Goal: Task Accomplishment & Management: Manage account settings

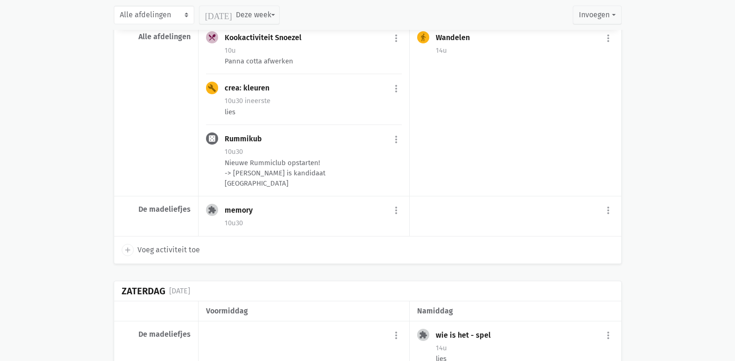
scroll to position [2143, 0]
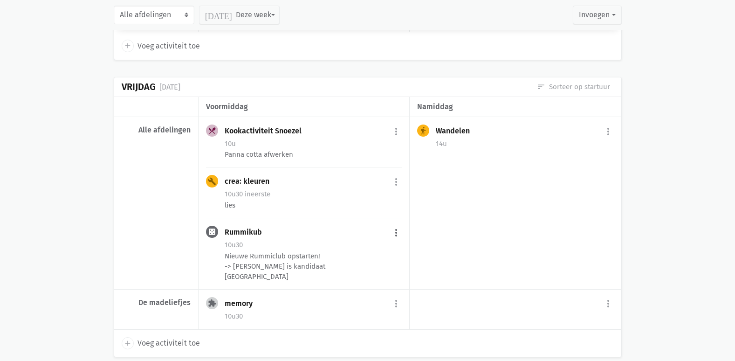
click at [396, 232] on button "more_vert" at bounding box center [395, 233] width 11 height 18
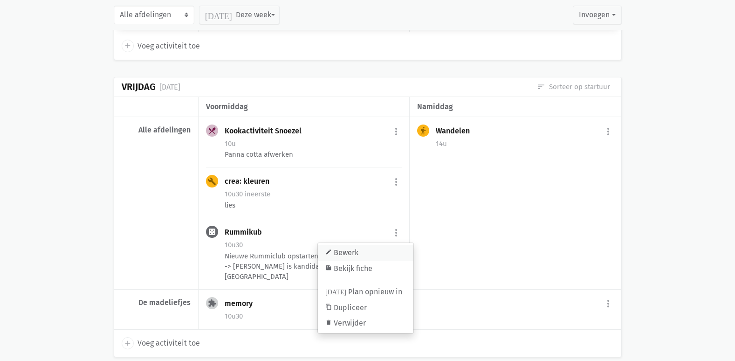
click at [345, 247] on link "edit Bewerk" at bounding box center [366, 253] width 96 height 16
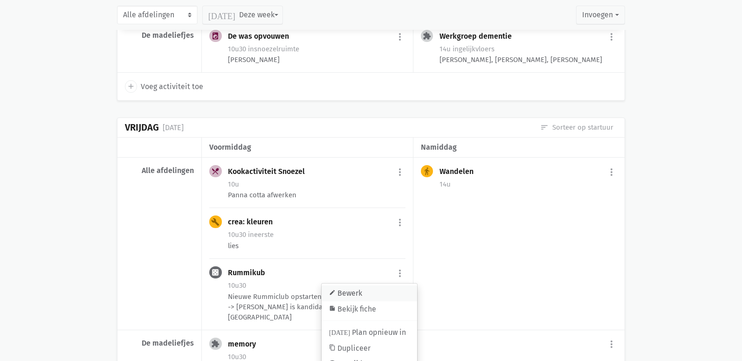
select select "10:30"
select select "11:30"
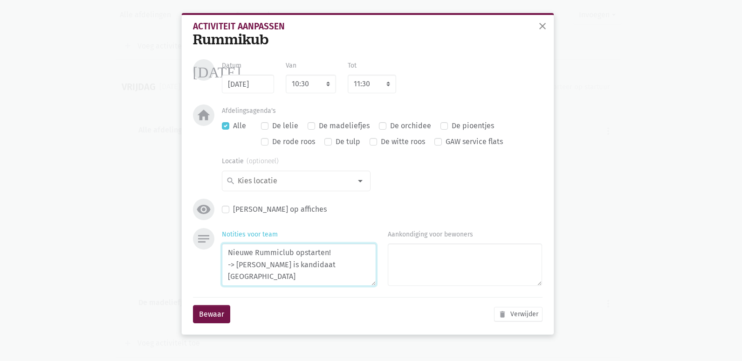
click at [341, 268] on textarea "Nieuwe Rummiclub opstarten! -> [PERSON_NAME] is kandidaat [GEOGRAPHIC_DATA]" at bounding box center [299, 264] width 154 height 42
click at [283, 266] on textarea "Nieuwe Rummiclub opstarten! -> [PERSON_NAME] is kandidaat + [PERSON_NAME] ook S…" at bounding box center [299, 264] width 154 height 42
click at [359, 276] on textarea "Nieuwe Rummiclub opstarten! -> [PERSON_NAME] en [PERSON_NAME] zijn kandidaat + …" at bounding box center [299, 264] width 154 height 42
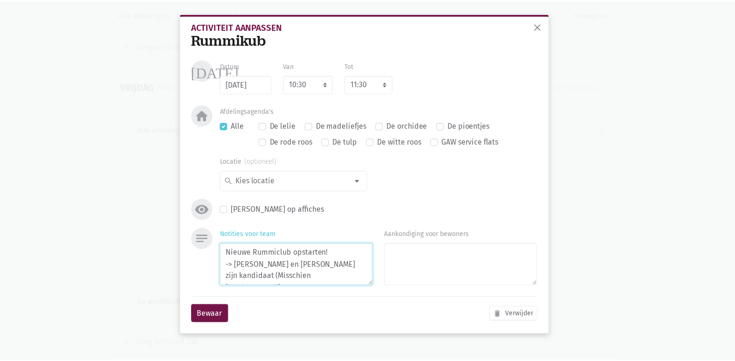
scroll to position [7, 0]
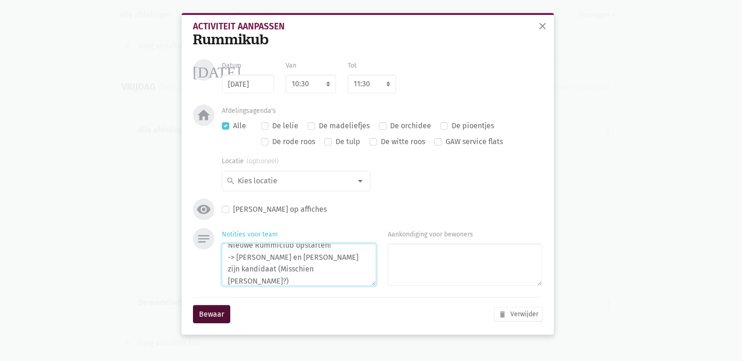
type textarea "Nieuwe Rummiclub opstarten! -> [PERSON_NAME] en [PERSON_NAME] zijn kandidaat (M…"
click at [208, 306] on button "Bewaar" at bounding box center [211, 314] width 37 height 19
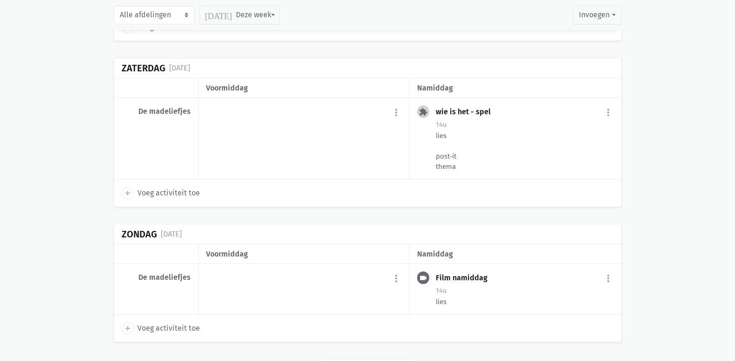
scroll to position [2468, 0]
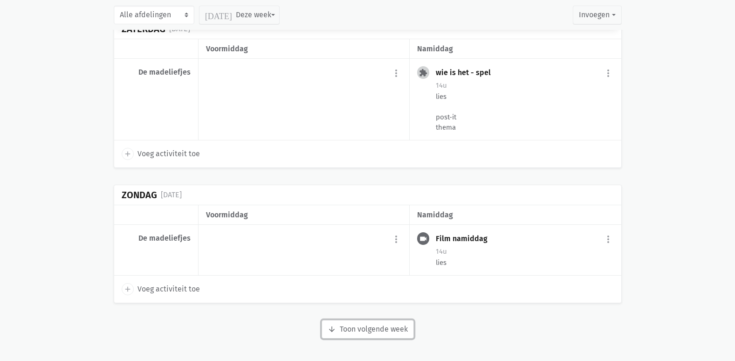
click at [390, 333] on button "arrow_downward Week wordt geladen Toon volgende week" at bounding box center [367, 329] width 92 height 19
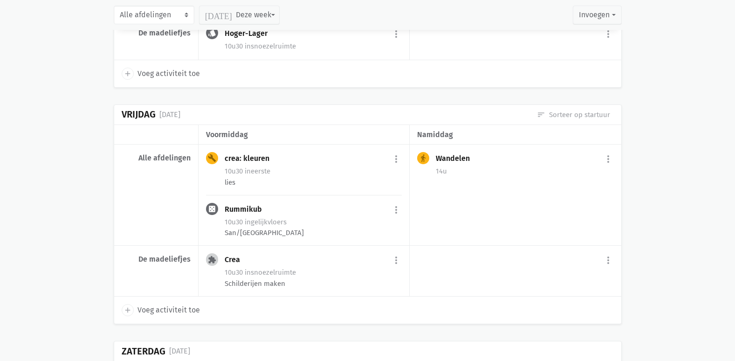
scroll to position [3772, 0]
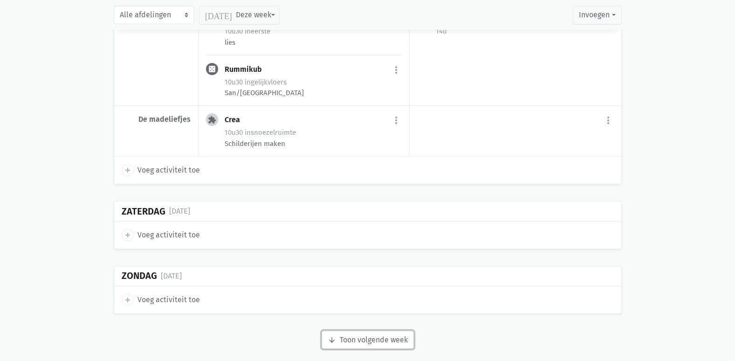
click at [395, 330] on button "arrow_downward Week wordt geladen Toon volgende week" at bounding box center [367, 339] width 92 height 19
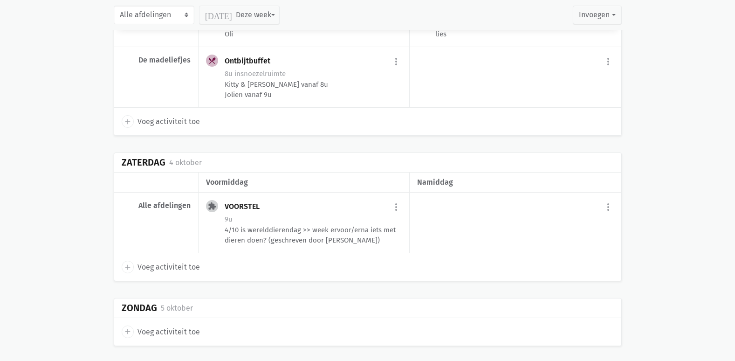
scroll to position [5016, 0]
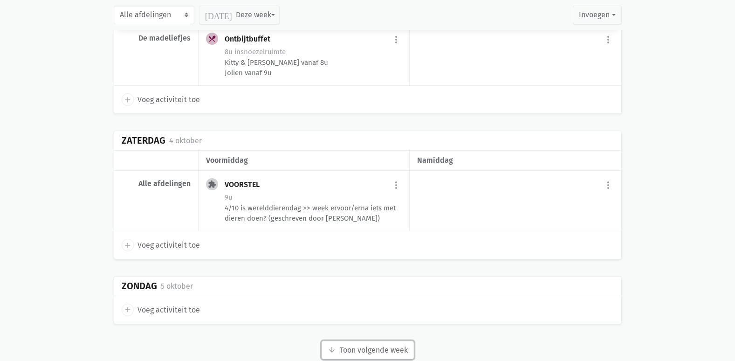
drag, startPoint x: 349, startPoint y: 325, endPoint x: 356, endPoint y: 316, distance: 11.6
click at [349, 341] on button "arrow_downward Week wordt geladen Toon volgende week" at bounding box center [367, 350] width 92 height 19
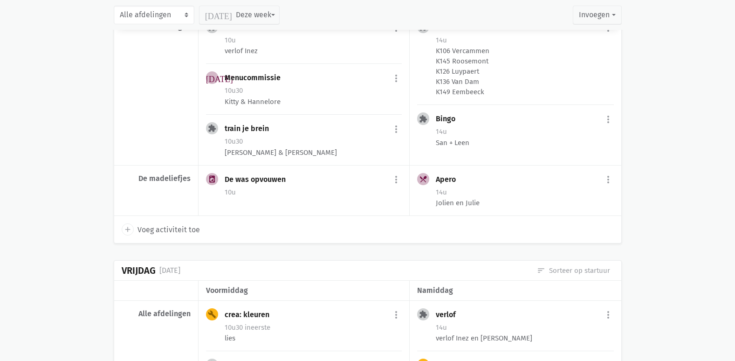
scroll to position [0, 0]
